Goal: Find specific page/section: Find specific page/section

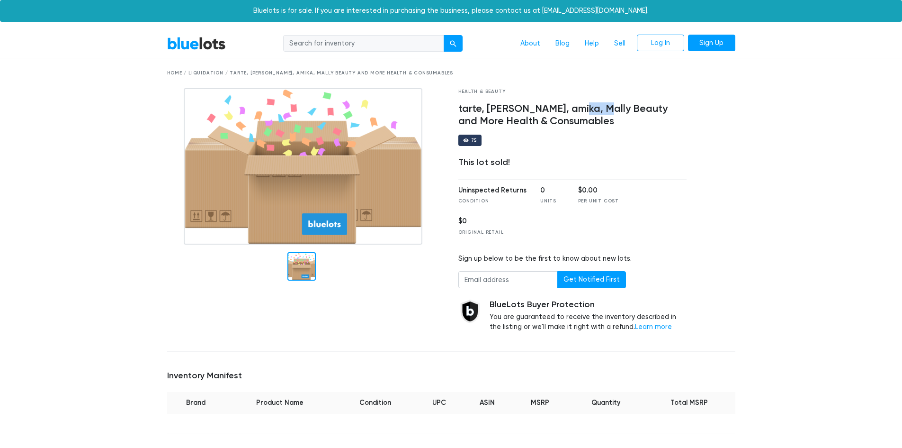
drag, startPoint x: 570, startPoint y: 110, endPoint x: 597, endPoint y: 111, distance: 27.5
click at [597, 111] on h4 "tarte, Dr. Dennis Gross, amika, Mally Beauty and More Health & Consumables" at bounding box center [573, 115] width 229 height 25
copy h4 "amika"
click at [355, 47] on input "search" at bounding box center [363, 43] width 161 height 17
paste input "amika"
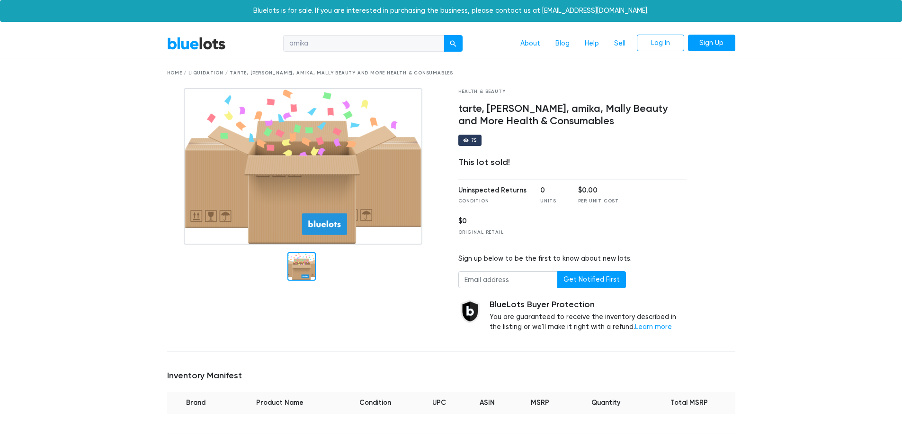
type input "amika"
click at [444, 35] on button "submit" at bounding box center [453, 43] width 19 height 17
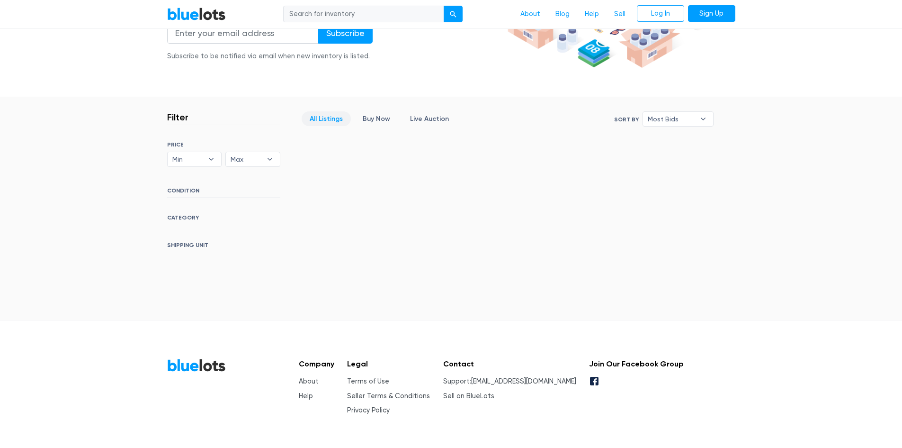
scroll to position [189, 0]
